Goal: Task Accomplishment & Management: Complete application form

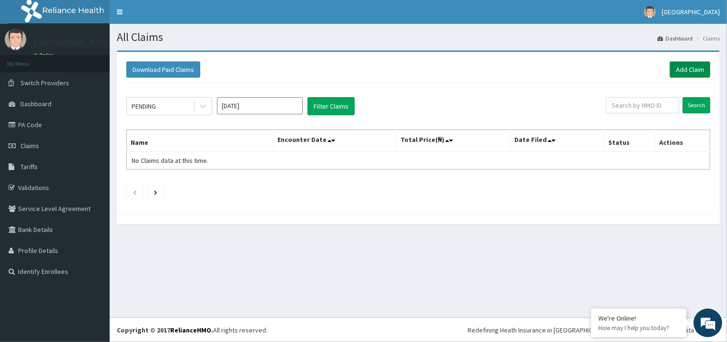
click at [688, 71] on link "Add Claim" at bounding box center [689, 69] width 41 height 16
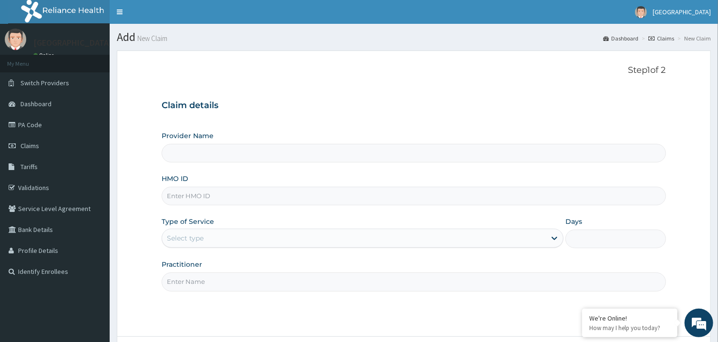
type input "NGL/10115/A"
type input "[GEOGRAPHIC_DATA]"
type input "NGL/10115/A"
click at [223, 234] on div "Select type" at bounding box center [354, 238] width 384 height 15
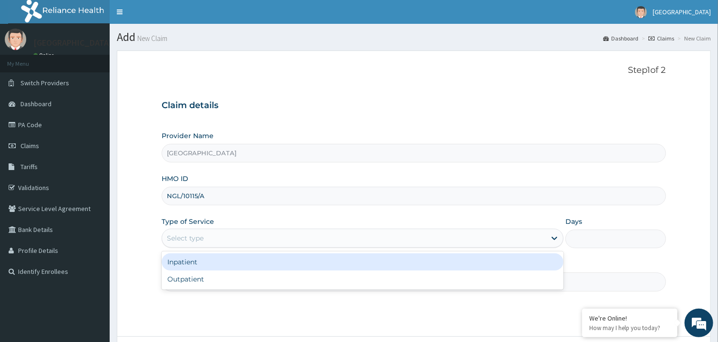
click at [227, 267] on div "Inpatient" at bounding box center [363, 261] width 402 height 17
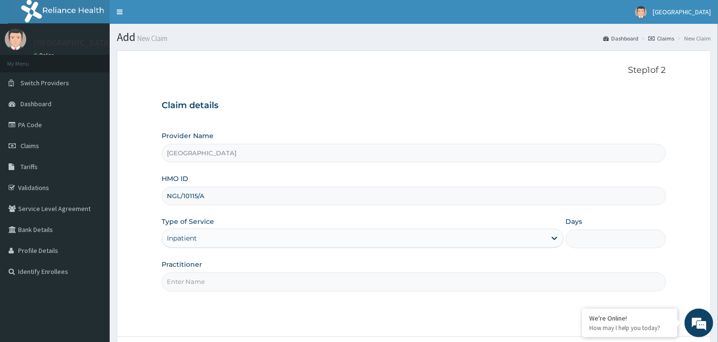
click at [602, 236] on input "Days" at bounding box center [615, 239] width 101 height 19
type input "2"
click at [392, 286] on input "Practitioner" at bounding box center [414, 282] width 504 height 19
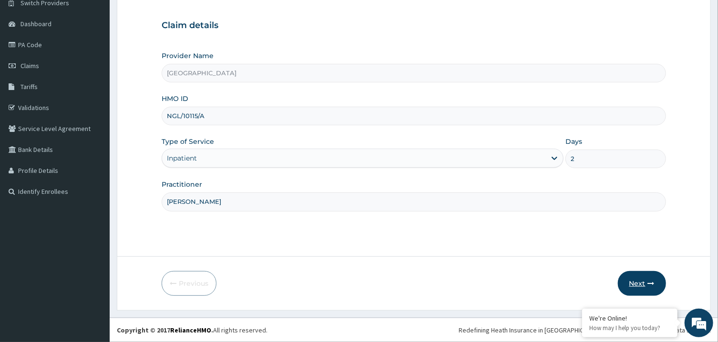
type input "[PERSON_NAME]"
click at [628, 280] on button "Next" at bounding box center [642, 283] width 48 height 25
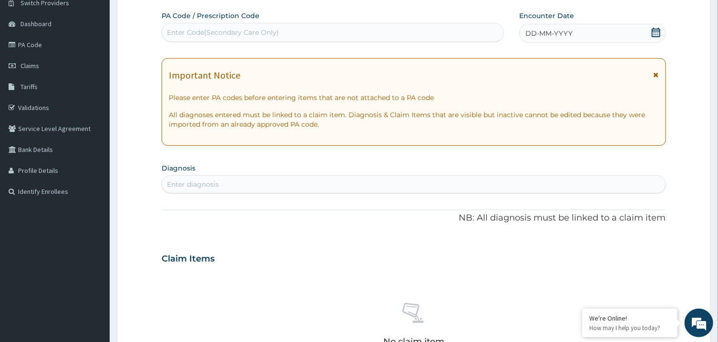
click at [393, 30] on div "Enter Code(Secondary Care Only)" at bounding box center [332, 32] width 341 height 15
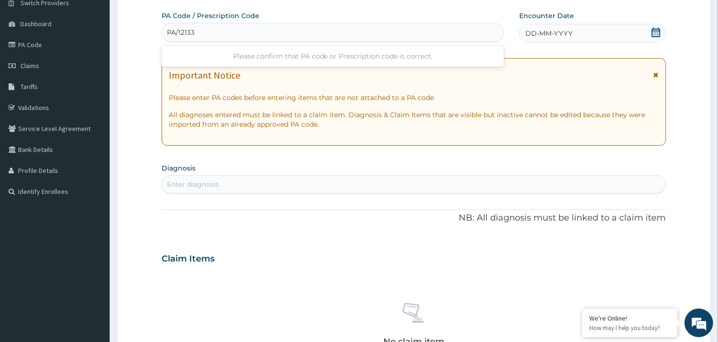
type input "PA/121337"
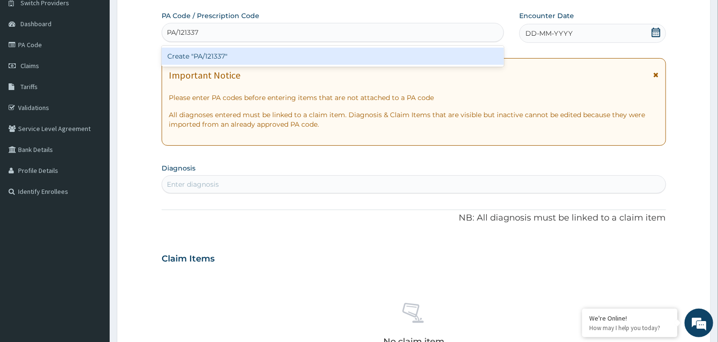
drag, startPoint x: 407, startPoint y: 46, endPoint x: 414, endPoint y: 60, distance: 14.9
click at [414, 59] on div "Create "PA/121337"" at bounding box center [333, 56] width 342 height 21
click at [414, 60] on div "Create "PA/121337"" at bounding box center [333, 56] width 342 height 17
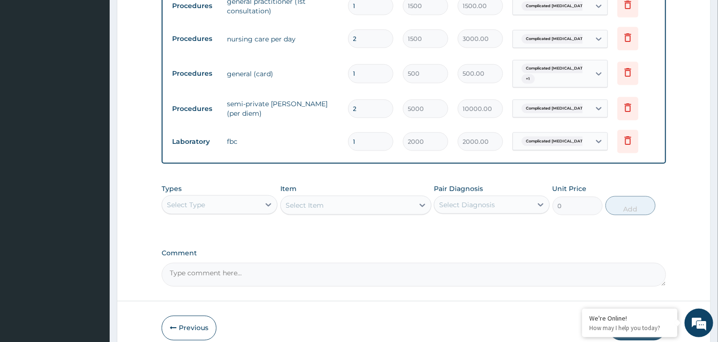
scroll to position [738, 0]
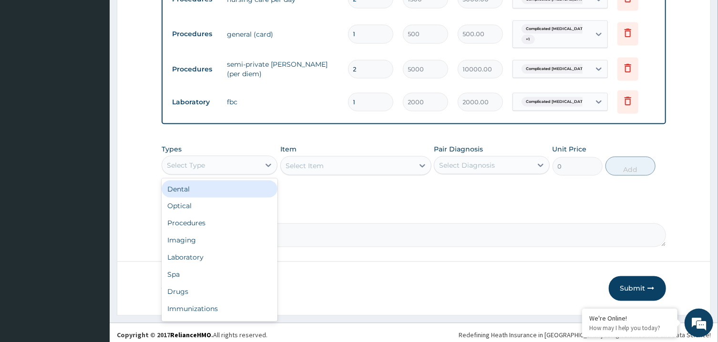
click at [247, 169] on div "Select Type" at bounding box center [220, 165] width 116 height 19
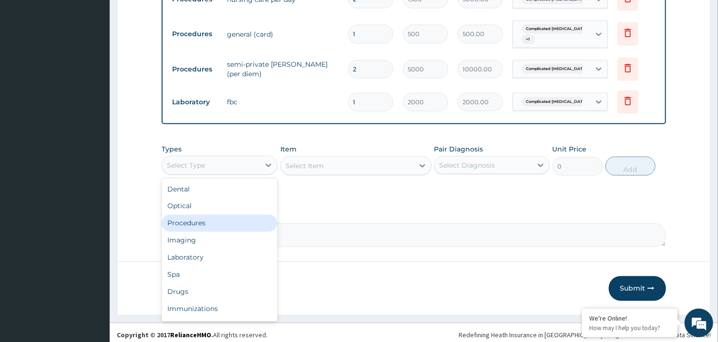
click at [234, 216] on div "Procedures" at bounding box center [220, 223] width 116 height 17
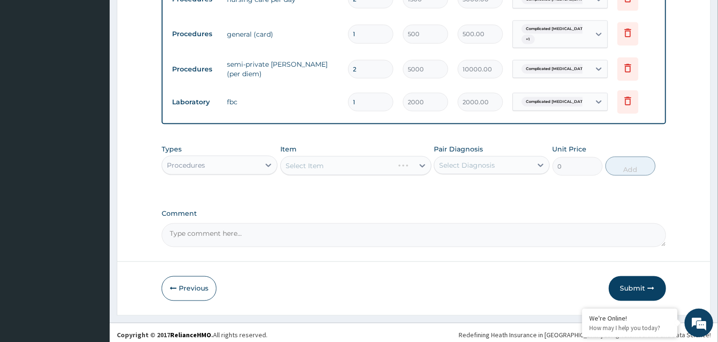
click at [342, 157] on div "Select Item" at bounding box center [355, 165] width 151 height 19
click at [460, 161] on div "Select Diagnosis" at bounding box center [467, 166] width 56 height 10
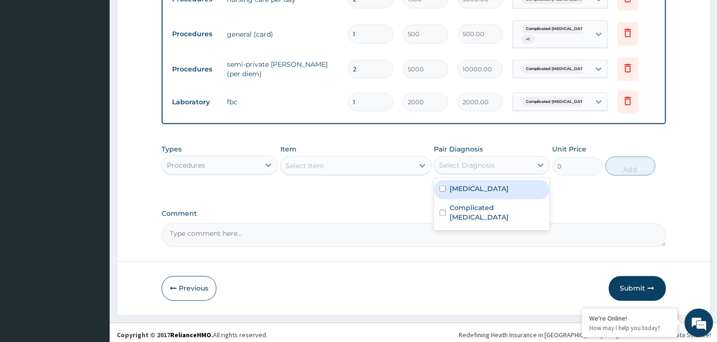
click at [462, 184] on label "[MEDICAL_DATA]" at bounding box center [478, 189] width 59 height 10
checkbox input "true"
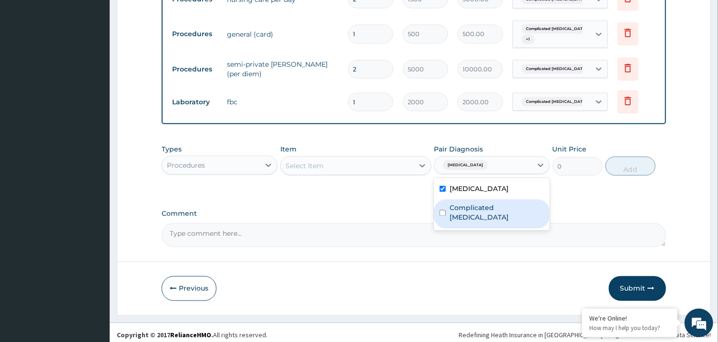
click at [470, 203] on label "Complicated [MEDICAL_DATA]" at bounding box center [496, 212] width 94 height 19
checkbox input "true"
click at [402, 159] on div "Select Item" at bounding box center [347, 165] width 133 height 15
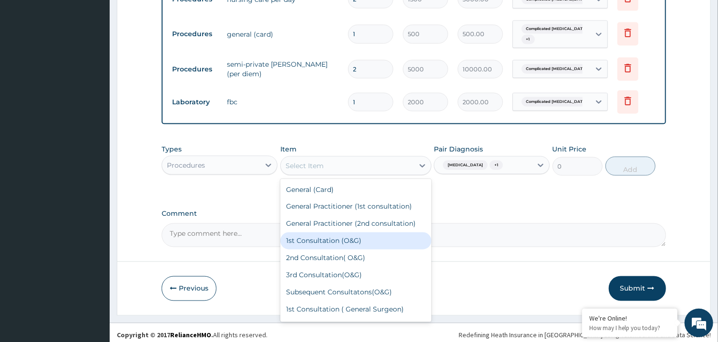
click at [237, 163] on div "Procedures" at bounding box center [211, 165] width 98 height 15
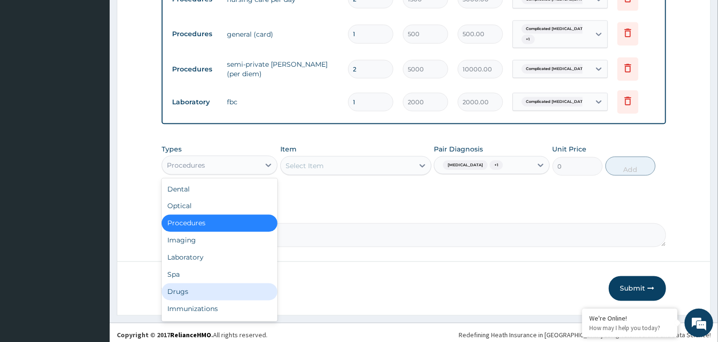
click at [197, 291] on div "Drugs" at bounding box center [220, 292] width 116 height 17
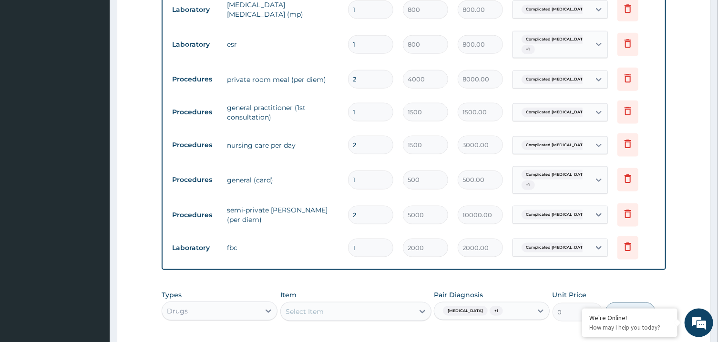
scroll to position [591, 0]
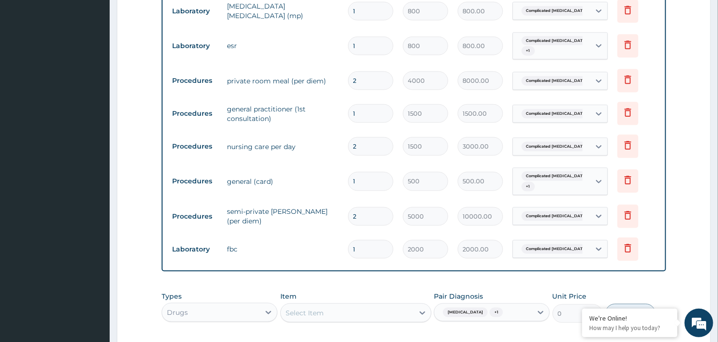
click at [410, 306] on div "Select Item" at bounding box center [347, 312] width 133 height 15
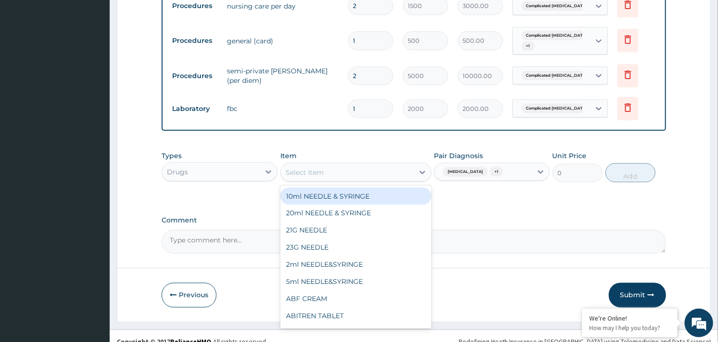
scroll to position [738, 0]
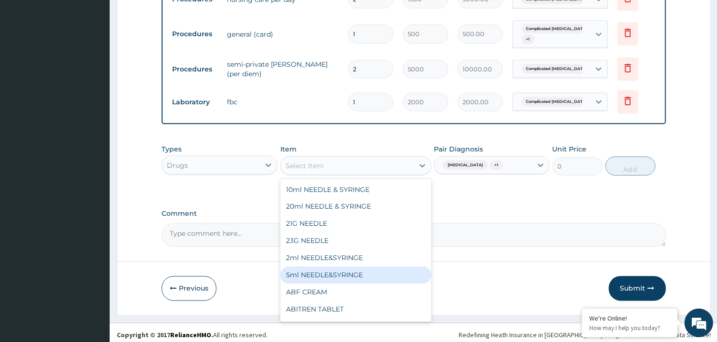
click at [356, 267] on div "5ml NEEDLE&SYRINGE" at bounding box center [355, 275] width 151 height 17
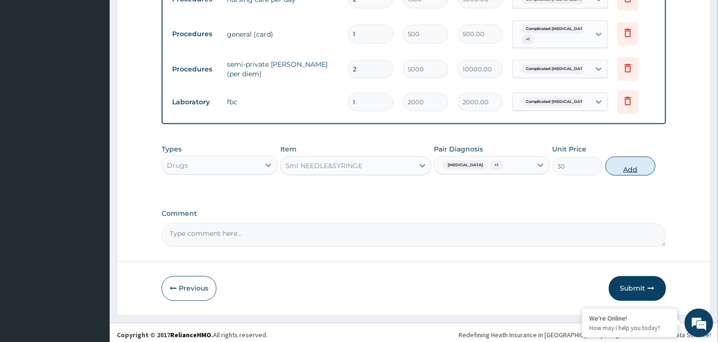
click at [621, 161] on button "Add" at bounding box center [630, 166] width 51 height 19
type input "0"
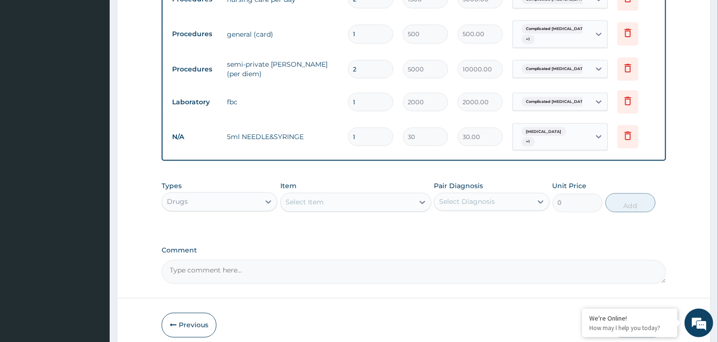
type input "0.00"
type input "6"
type input "180.00"
type input "6"
click at [312, 199] on div "Select Item" at bounding box center [347, 202] width 133 height 15
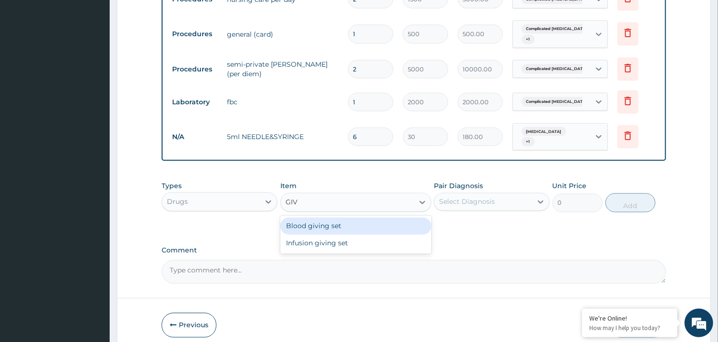
type input "GIVI"
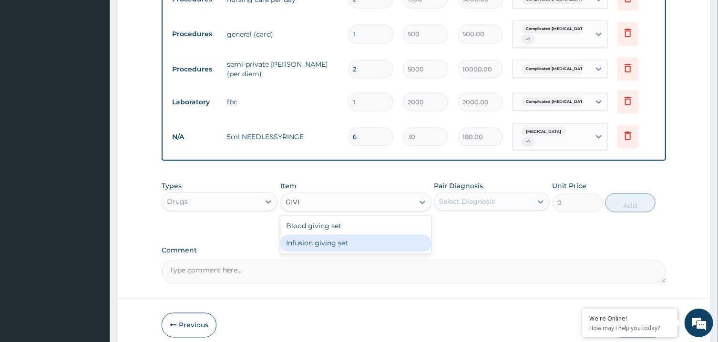
click at [284, 235] on div "Infusion giving set" at bounding box center [355, 243] width 151 height 17
type input "250"
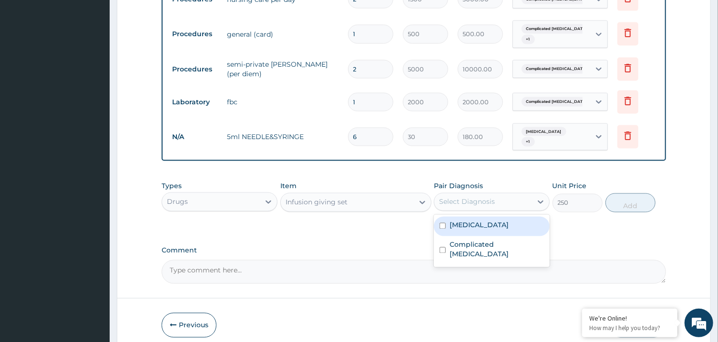
click at [514, 196] on div "Select Diagnosis" at bounding box center [483, 201] width 98 height 15
click at [517, 219] on div "[MEDICAL_DATA]" at bounding box center [492, 227] width 116 height 20
checkbox input "true"
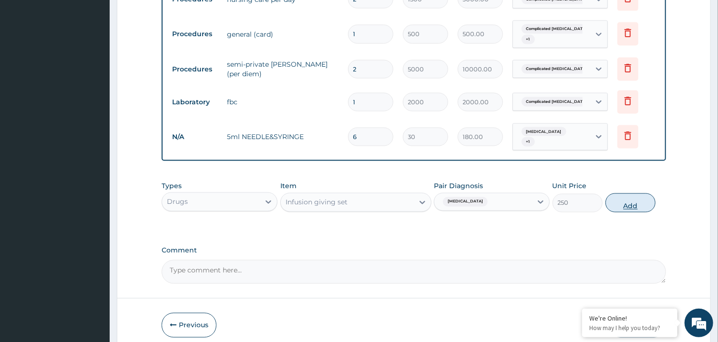
click at [618, 197] on button "Add" at bounding box center [630, 202] width 51 height 19
type input "0"
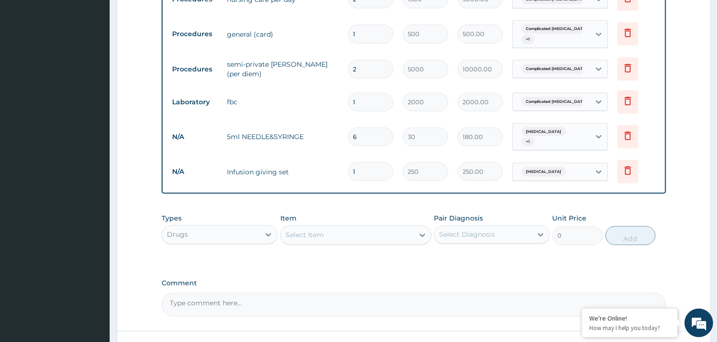
click at [351, 228] on div "Select Item" at bounding box center [347, 235] width 133 height 15
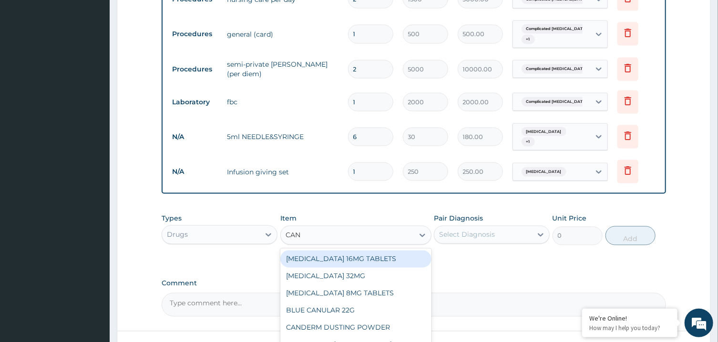
type input "[PERSON_NAME]"
click at [373, 251] on div "IV cannula,16G shot with injection" at bounding box center [355, 259] width 151 height 17
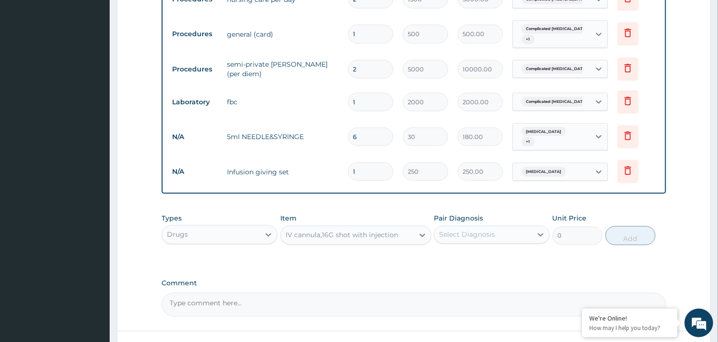
type input "350"
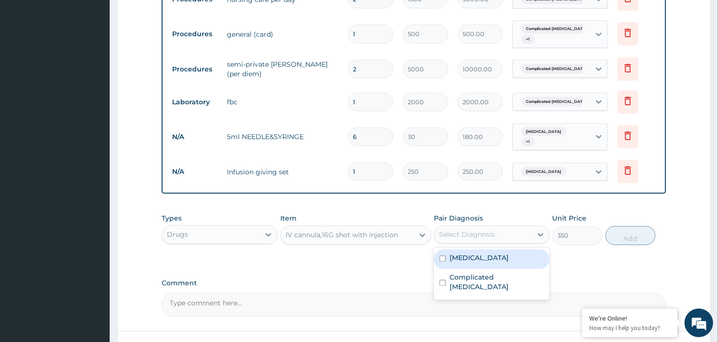
click at [459, 230] on div "Select Diagnosis" at bounding box center [467, 235] width 56 height 10
click at [473, 258] on div "[MEDICAL_DATA]" at bounding box center [492, 260] width 116 height 20
checkbox input "true"
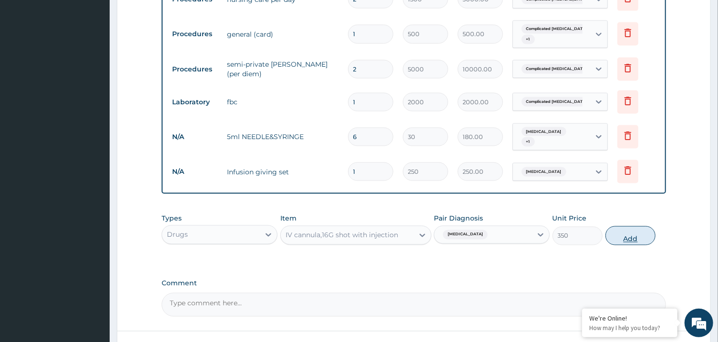
click at [621, 228] on button "Add" at bounding box center [630, 235] width 51 height 19
type input "0"
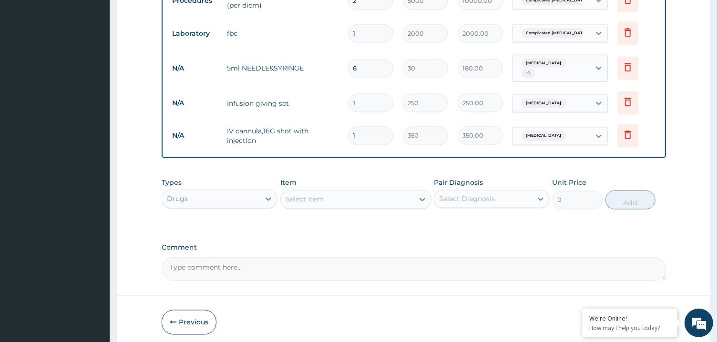
scroll to position [837, 0]
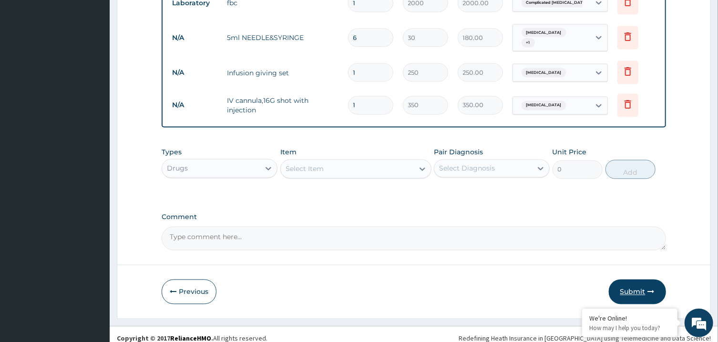
click at [643, 282] on button "Submit" at bounding box center [636, 292] width 57 height 25
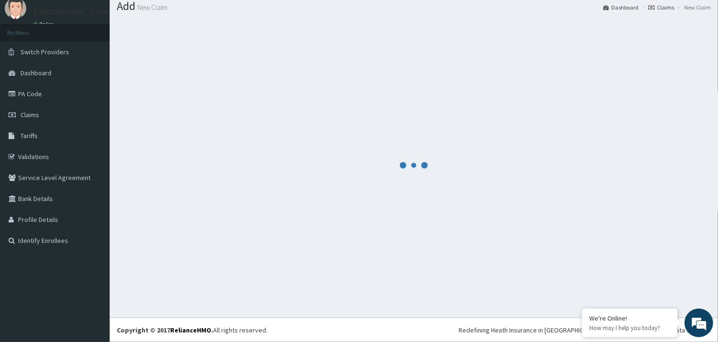
scroll to position [30, 0]
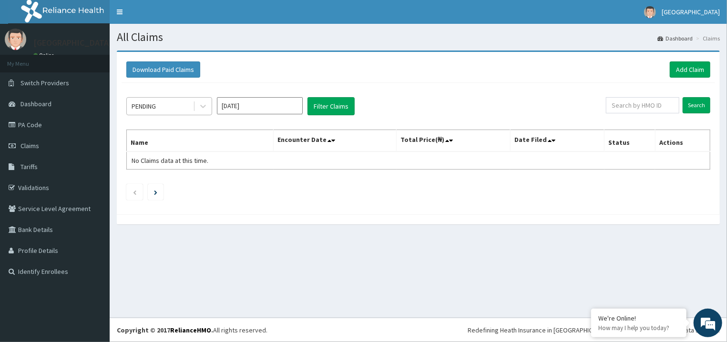
click at [189, 106] on div "PENDING" at bounding box center [160, 106] width 66 height 15
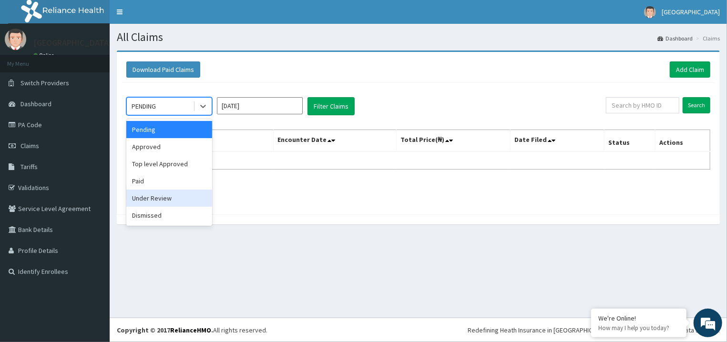
click at [160, 201] on div "Under Review" at bounding box center [169, 198] width 86 height 17
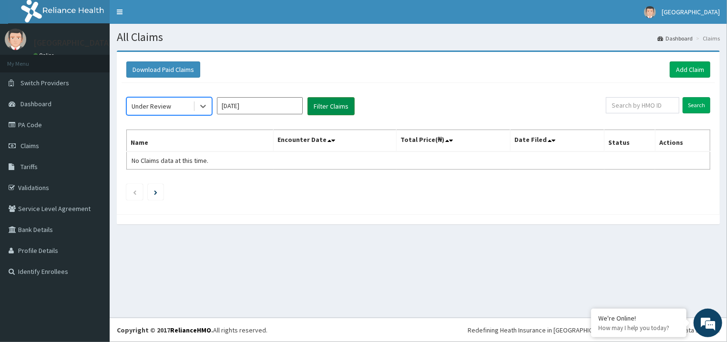
click at [340, 108] on button "Filter Claims" at bounding box center [330, 106] width 47 height 18
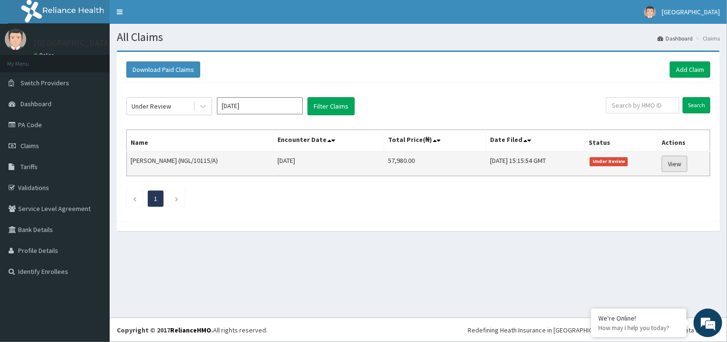
click at [678, 159] on link "View" at bounding box center [674, 164] width 26 height 16
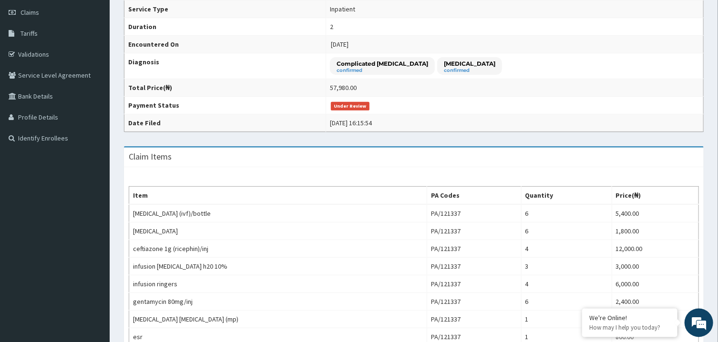
scroll to position [128, 0]
